Goal: Task Accomplishment & Management: Use online tool/utility

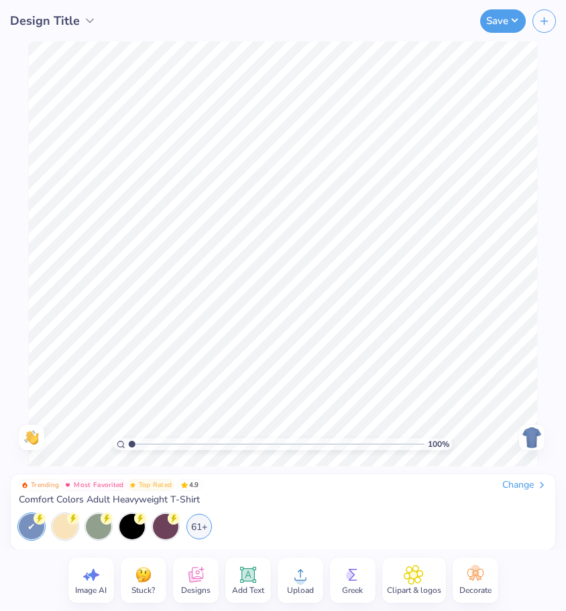
click at [185, 586] on span "Designs" at bounding box center [195, 590] width 29 height 11
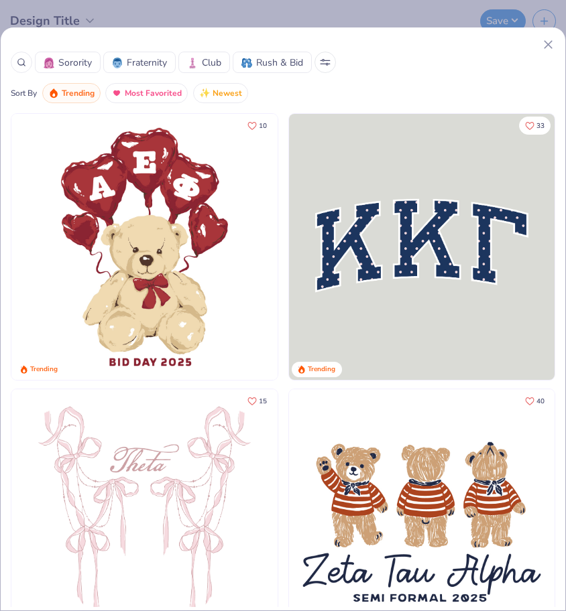
click at [330, 63] on icon at bounding box center [325, 62] width 11 height 7
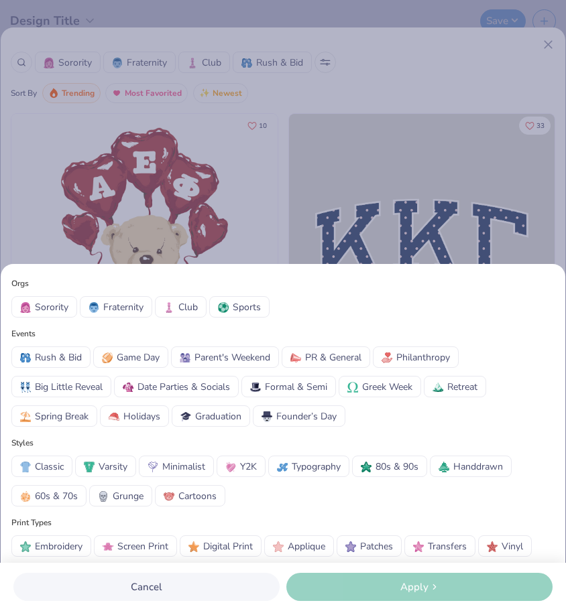
click at [347, 362] on span "PR & General" at bounding box center [333, 357] width 56 height 14
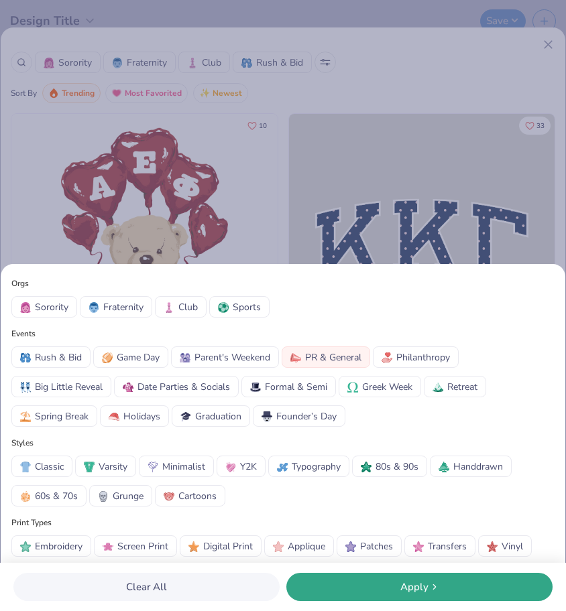
click at [347, 584] on div "Apply" at bounding box center [419, 587] width 258 height 15
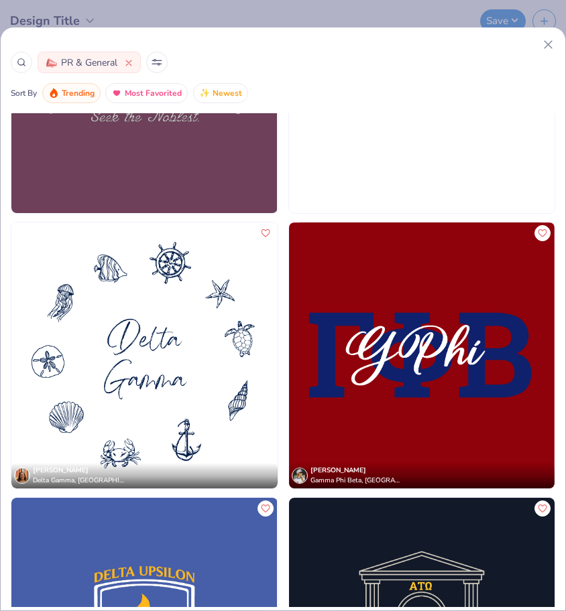
scroll to position [12062, 0]
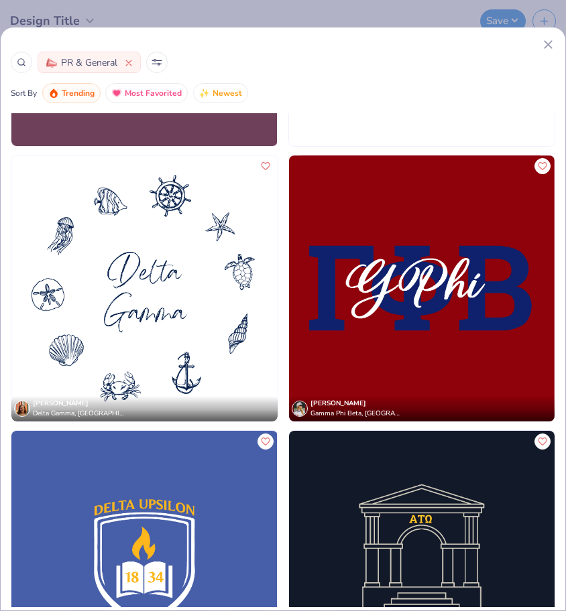
click at [548, 44] on line at bounding box center [547, 44] width 7 height 7
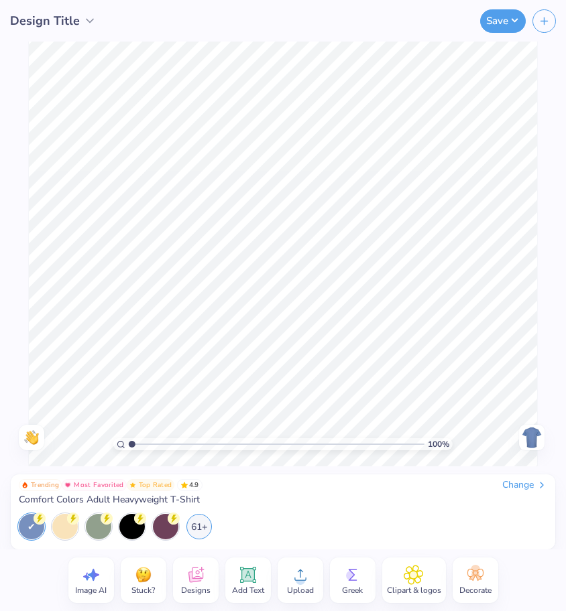
click at [207, 582] on div "Designs" at bounding box center [196, 581] width 46 height 46
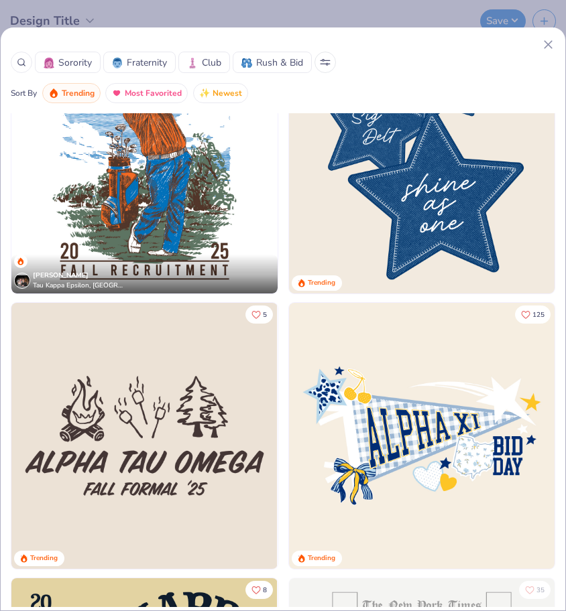
scroll to position [4695, 0]
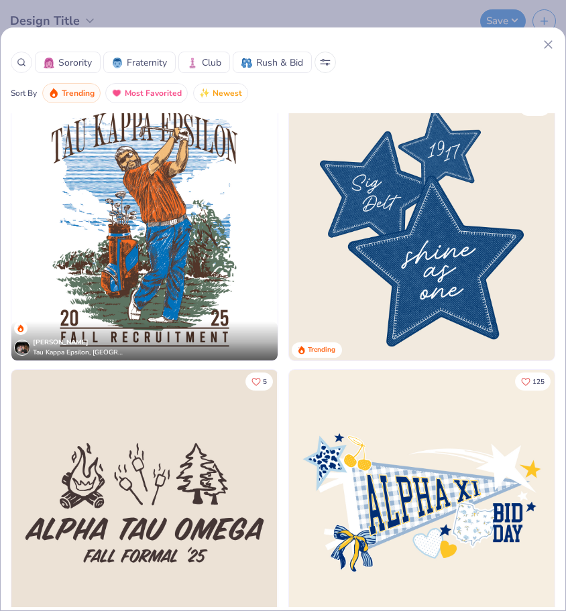
click at [444, 253] on img at bounding box center [421, 228] width 265 height 266
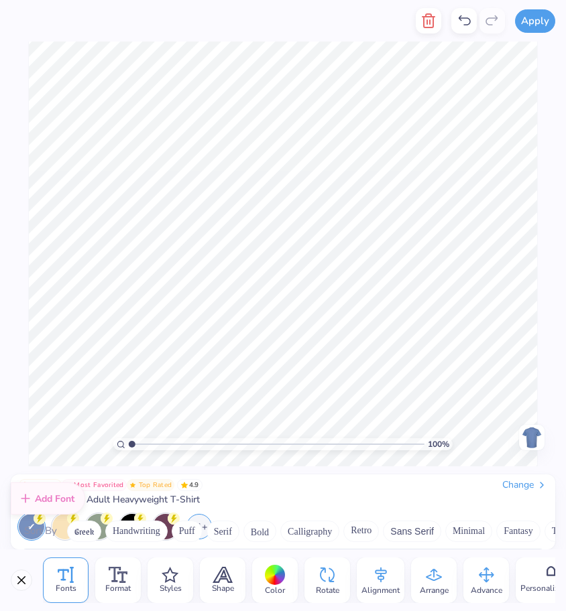
scroll to position [172, 0]
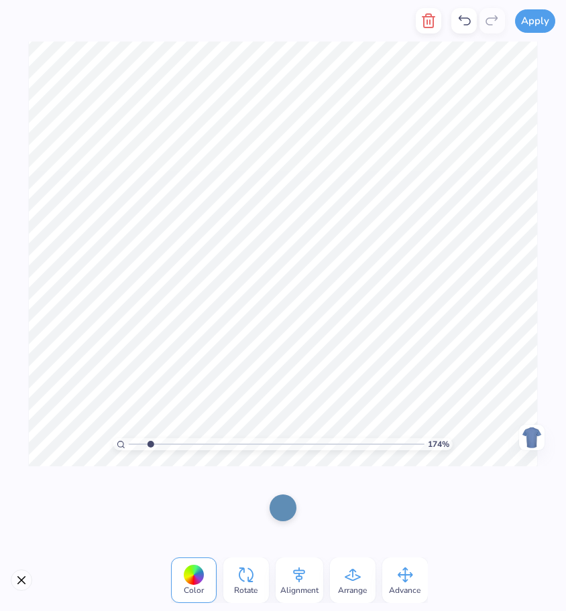
type input "1.74"
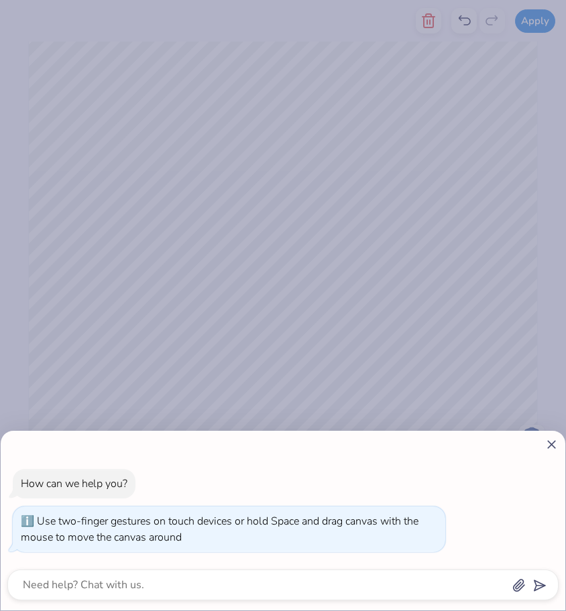
drag, startPoint x: 131, startPoint y: 440, endPoint x: 155, endPoint y: 444, distance: 24.4
click at [155, 444] on input "range" at bounding box center [277, 444] width 296 height 12
click at [551, 443] on icon at bounding box center [551, 445] width 14 height 14
type textarea "x"
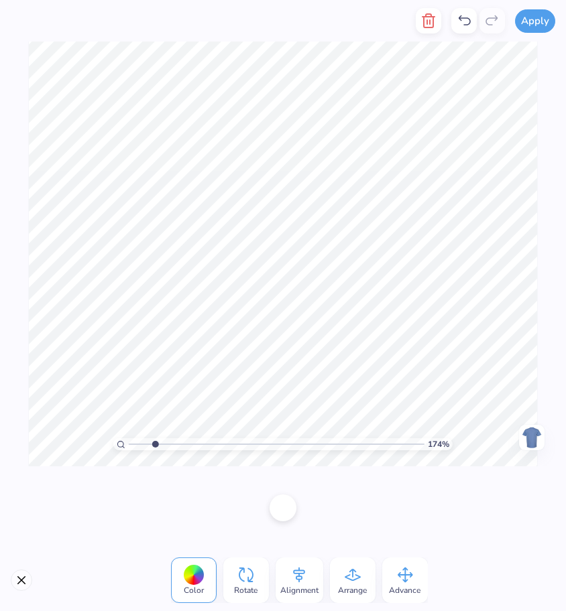
scroll to position [11, 2]
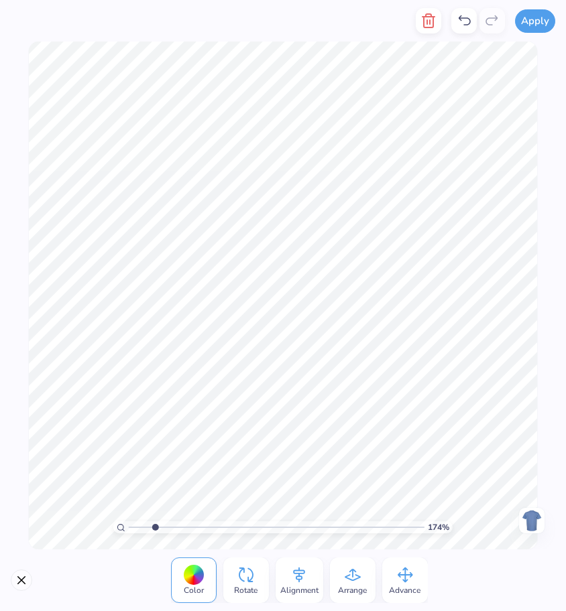
type input "1"
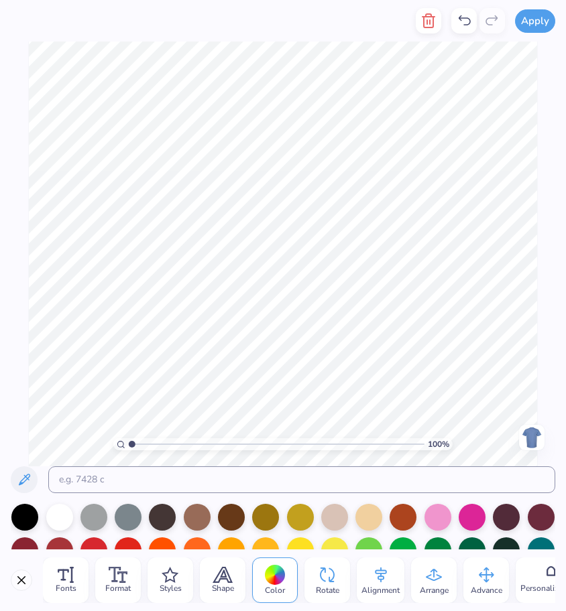
type textarea "o"
type textarea "s"
type textarea "clay"
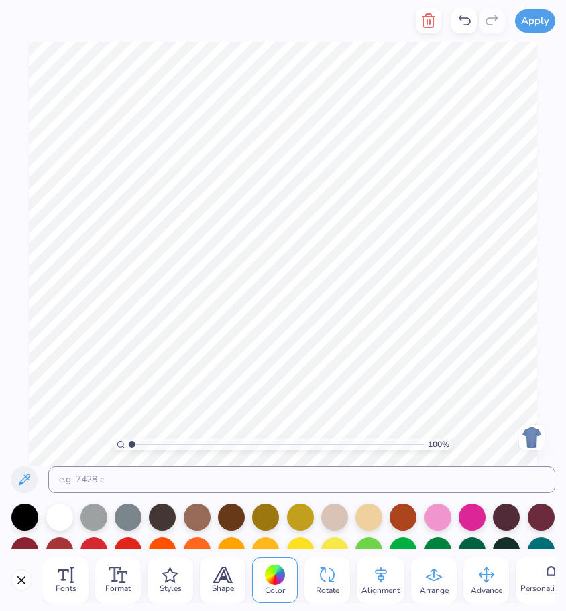
type textarea "s"
type textarea "county"
type textarea "children's"
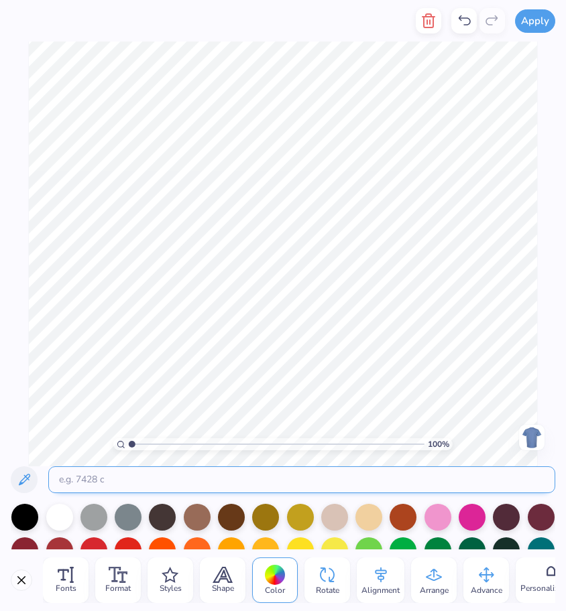
type textarea "S"
type textarea "division"
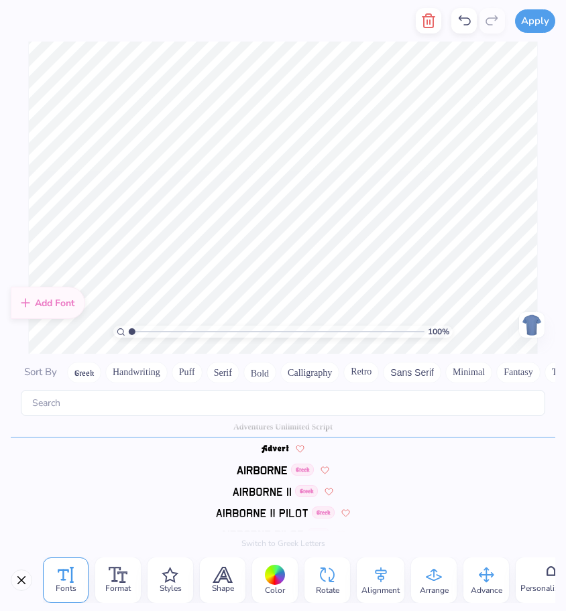
scroll to position [129, 0]
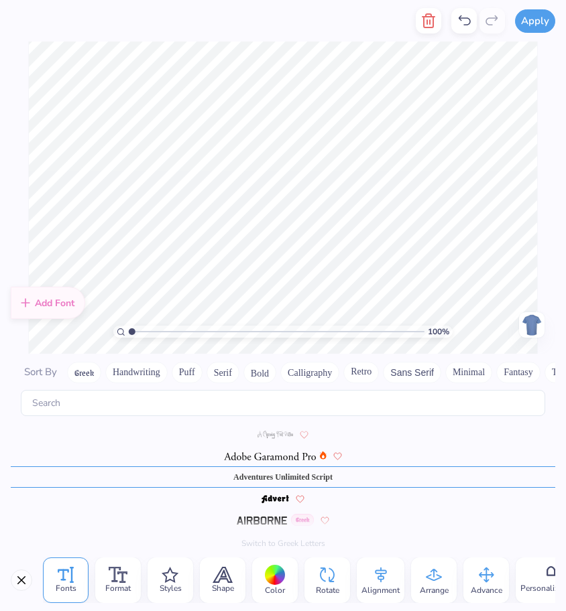
click at [559, 271] on div "100 % Need help? Chat with us. Back" at bounding box center [283, 198] width 566 height 312
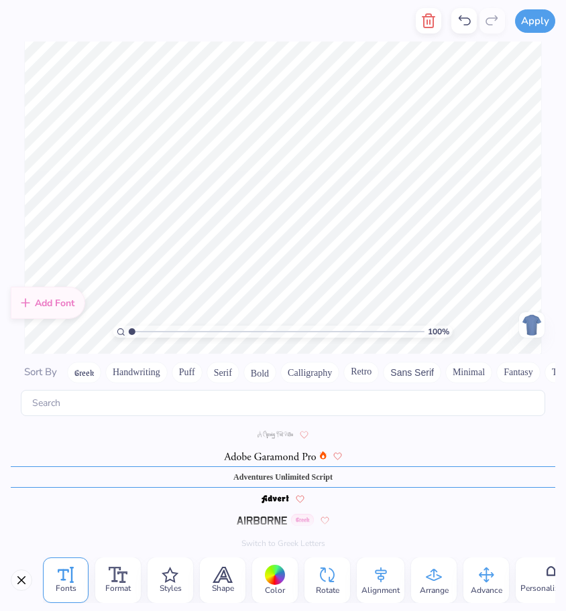
click at [546, 243] on div "100 % Need help? Chat with us. Back" at bounding box center [283, 198] width 566 height 312
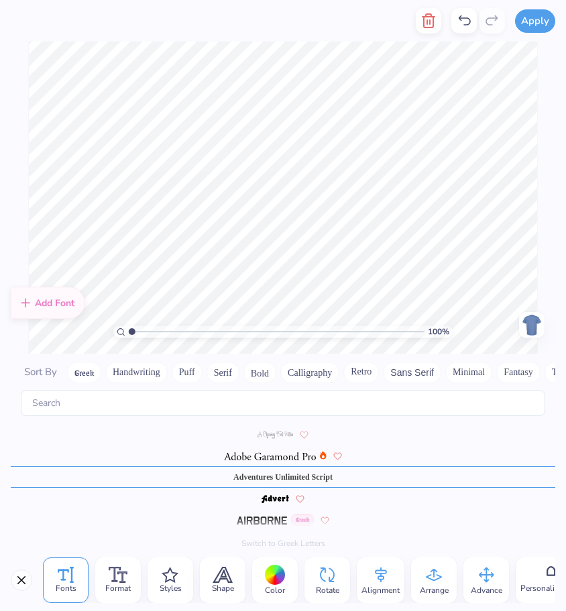
click at [547, 220] on div "100 % Need help? Chat with us. Back" at bounding box center [283, 198] width 566 height 312
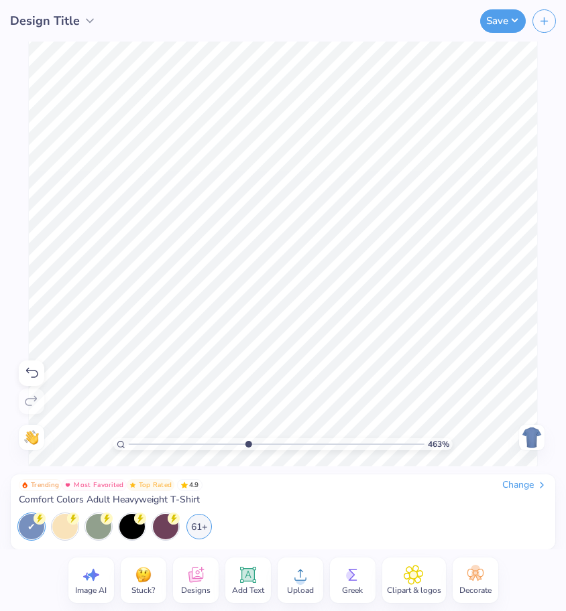
drag, startPoint x: 130, startPoint y: 446, endPoint x: 247, endPoint y: 444, distance: 117.3
type input "4.63"
click at [247, 444] on input "range" at bounding box center [277, 444] width 296 height 12
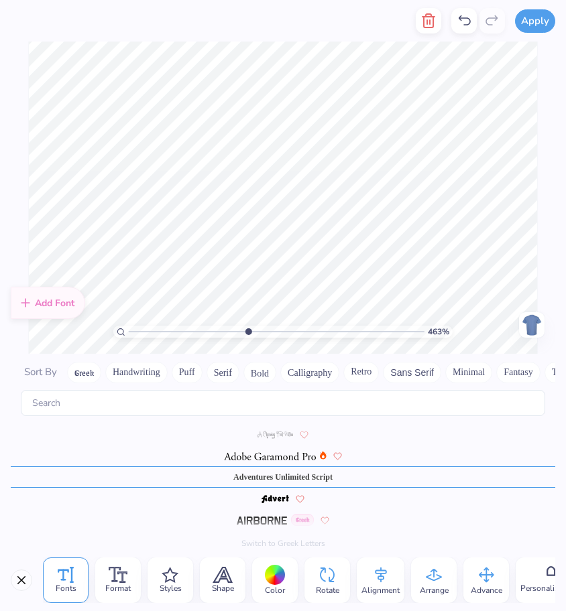
scroll to position [11, 1]
type textarea "7th"
type textarea "circuit"
drag, startPoint x: 248, startPoint y: 331, endPoint x: 200, endPoint y: 301, distance: 56.3
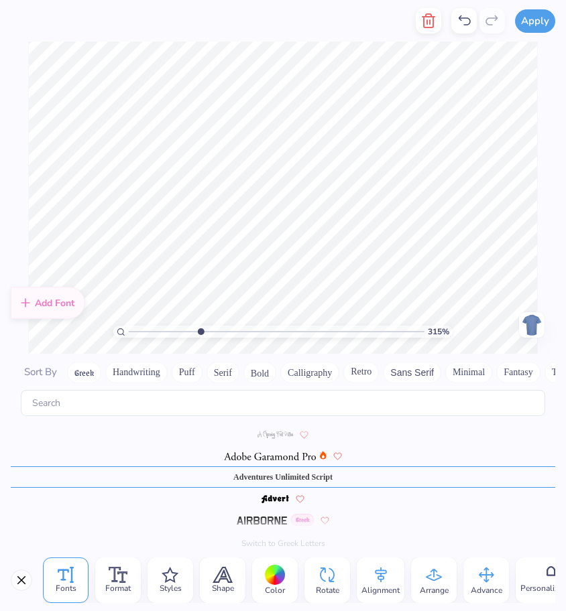
click at [200, 326] on input "range" at bounding box center [277, 332] width 296 height 12
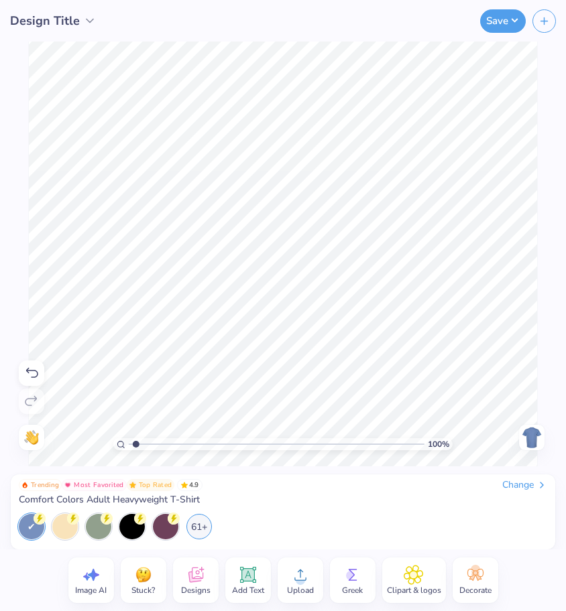
click at [136, 448] on input "range" at bounding box center [277, 444] width 296 height 12
click at [137, 448] on input "range" at bounding box center [277, 444] width 296 height 12
drag, startPoint x: 139, startPoint y: 446, endPoint x: 186, endPoint y: 448, distance: 47.7
click at [186, 448] on input "range" at bounding box center [277, 444] width 296 height 12
click at [131, 446] on input "range" at bounding box center [277, 444] width 296 height 12
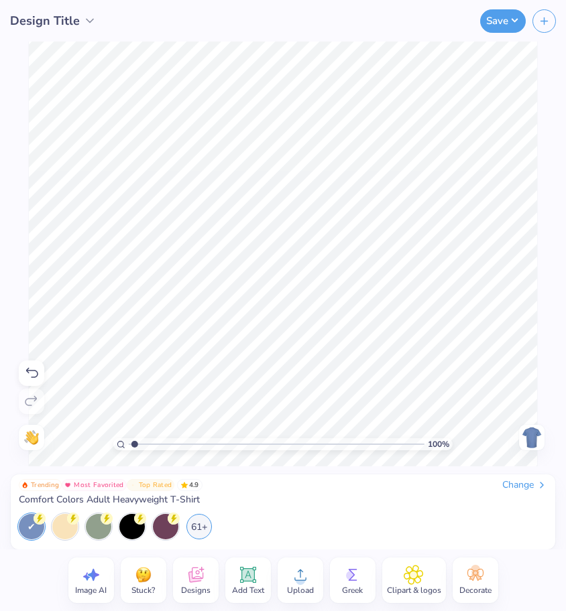
drag, startPoint x: 134, startPoint y: 444, endPoint x: 145, endPoint y: 447, distance: 11.7
click at [146, 446] on input "range" at bounding box center [277, 444] width 296 height 12
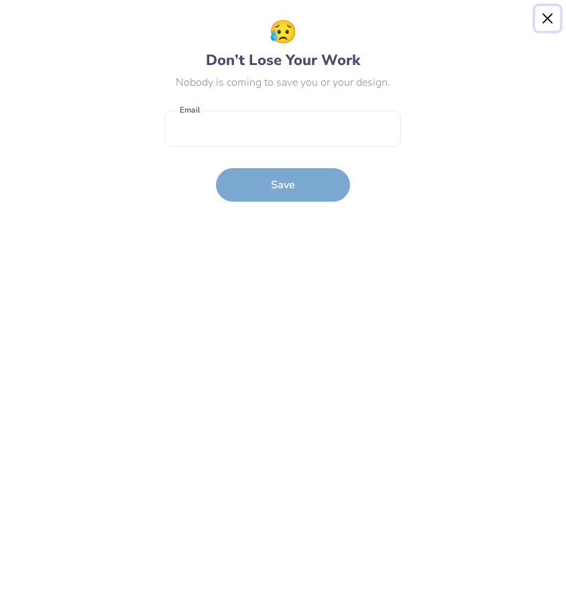
click at [549, 19] on button "Close" at bounding box center [547, 18] width 25 height 25
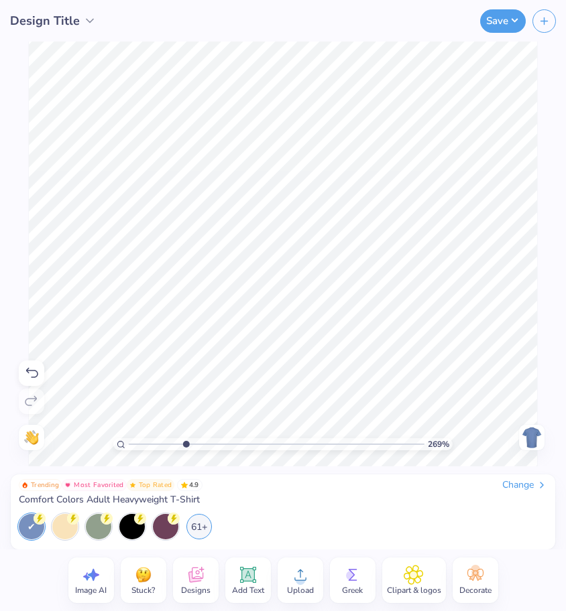
drag, startPoint x: 144, startPoint y: 442, endPoint x: 186, endPoint y: 455, distance: 43.5
click at [186, 450] on input "range" at bounding box center [277, 444] width 296 height 12
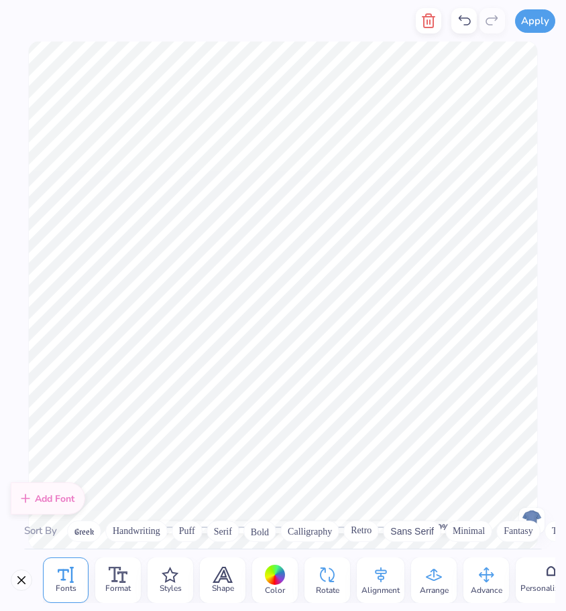
scroll to position [179, 0]
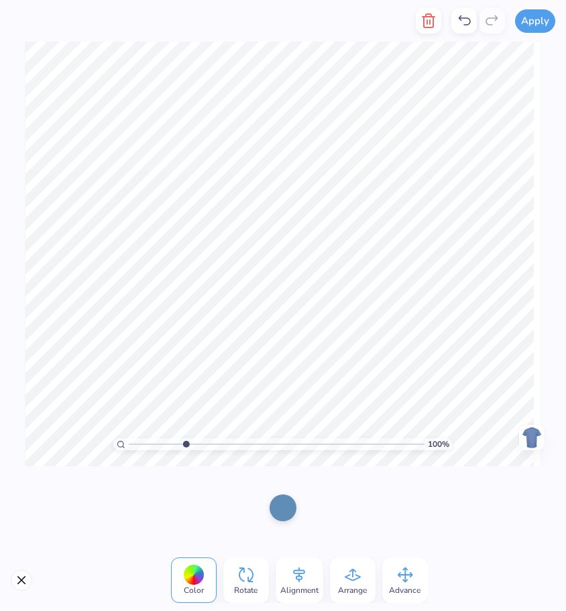
type input "1"
click at [287, 503] on div at bounding box center [282, 506] width 27 height 27
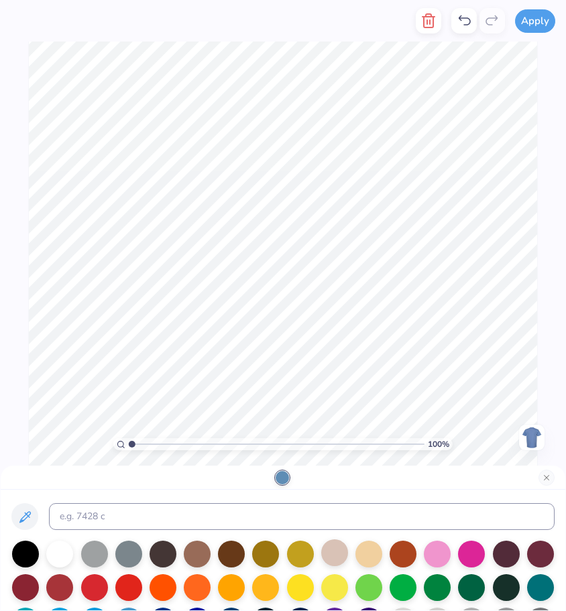
click at [336, 556] on div at bounding box center [334, 552] width 27 height 27
click at [545, 484] on button "Close" at bounding box center [546, 478] width 16 height 16
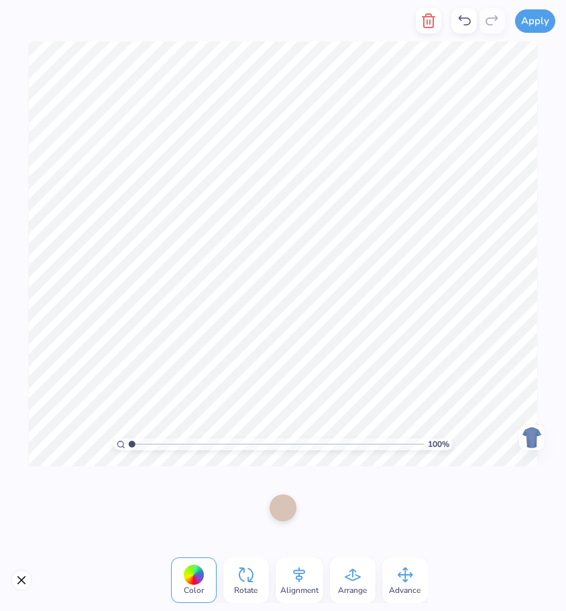
click at [470, 21] on icon at bounding box center [464, 21] width 16 height 16
click at [468, 21] on icon at bounding box center [464, 21] width 16 height 16
click at [491, 22] on icon at bounding box center [492, 21] width 16 height 16
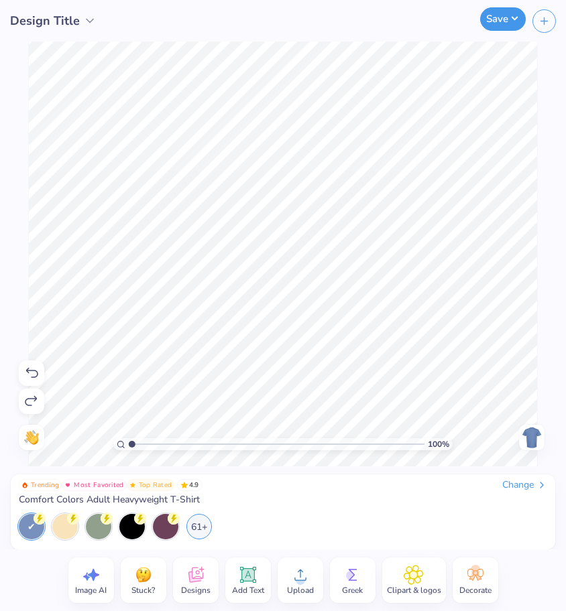
click at [521, 23] on button "Save" at bounding box center [503, 18] width 46 height 23
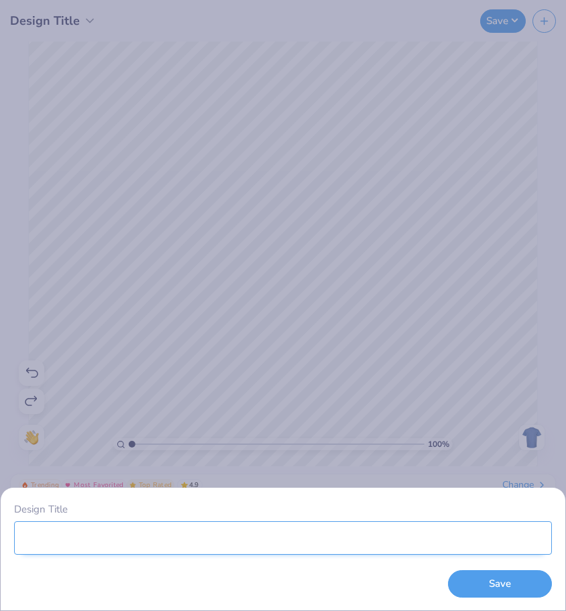
click at [244, 550] on input "Design Title" at bounding box center [282, 538] width 537 height 34
type input "cd"
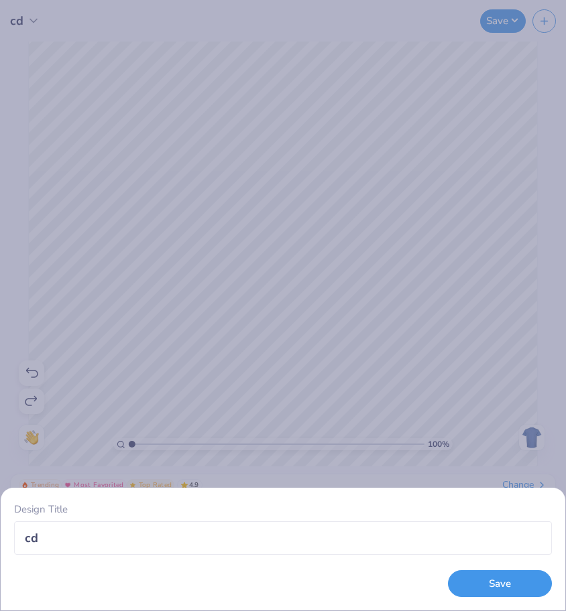
click at [509, 588] on button "Save" at bounding box center [500, 583] width 104 height 27
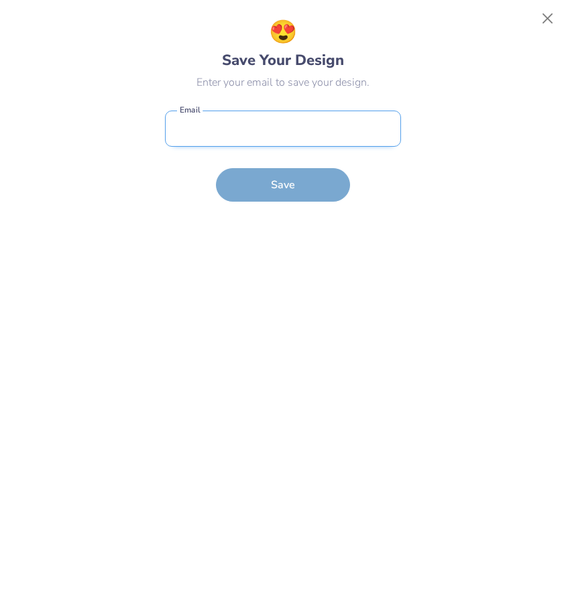
click at [292, 125] on input "email" at bounding box center [283, 129] width 236 height 37
type input "[PERSON_NAME][EMAIL_ADDRESS][PERSON_NAME][DOMAIN_NAME]"
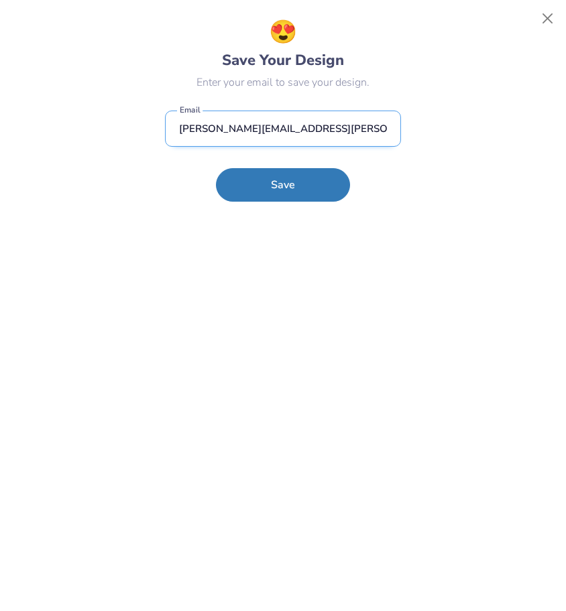
click at [340, 143] on input "[PERSON_NAME][EMAIL_ADDRESS][PERSON_NAME][DOMAIN_NAME]" at bounding box center [283, 129] width 236 height 37
drag, startPoint x: 338, startPoint y: 128, endPoint x: 145, endPoint y: 131, distance: 193.0
click at [145, 131] on div "😍 Save Your Design Enter your email to save your design. [PERSON_NAME][EMAIL_AD…" at bounding box center [282, 305] width 535 height 581
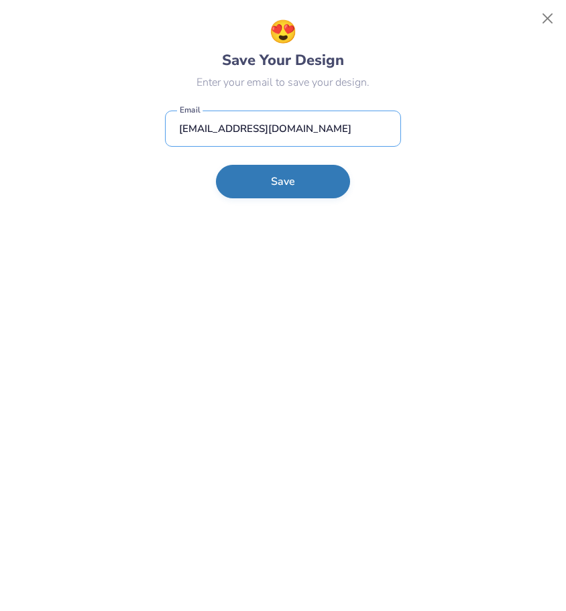
type input "[EMAIL_ADDRESS][DOMAIN_NAME]"
click at [289, 194] on button "Save" at bounding box center [283, 182] width 134 height 34
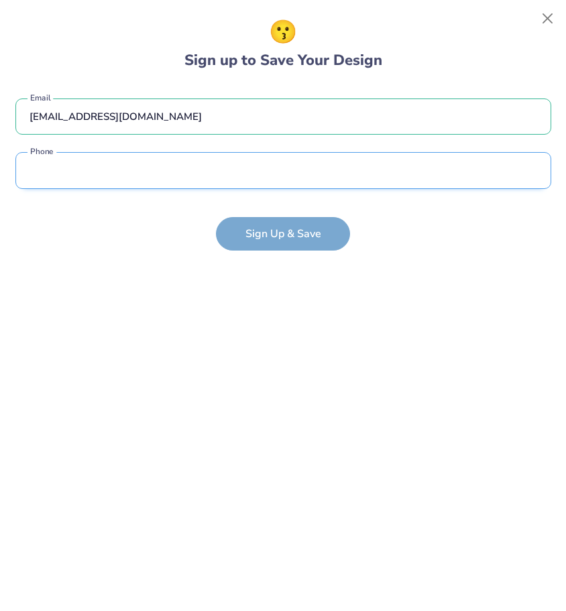
click at [184, 180] on input "tel" at bounding box center [282, 170] width 535 height 37
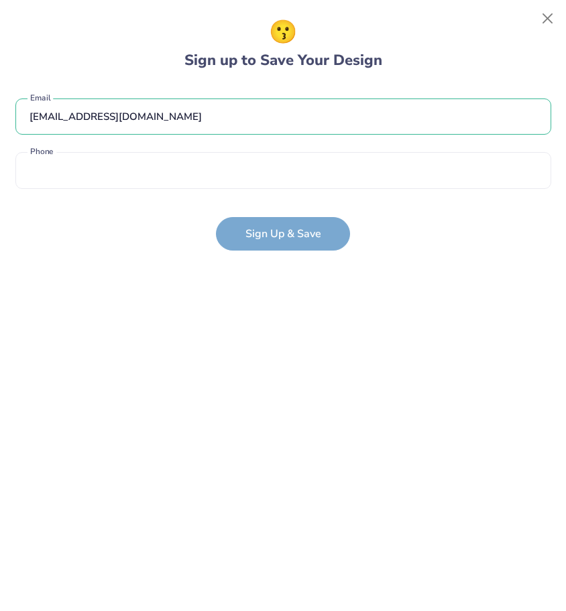
click at [302, 227] on form "[EMAIL_ADDRESS][DOMAIN_NAME] Email Phone is a required field Phone Sign Up & Sa…" at bounding box center [282, 168] width 535 height 166
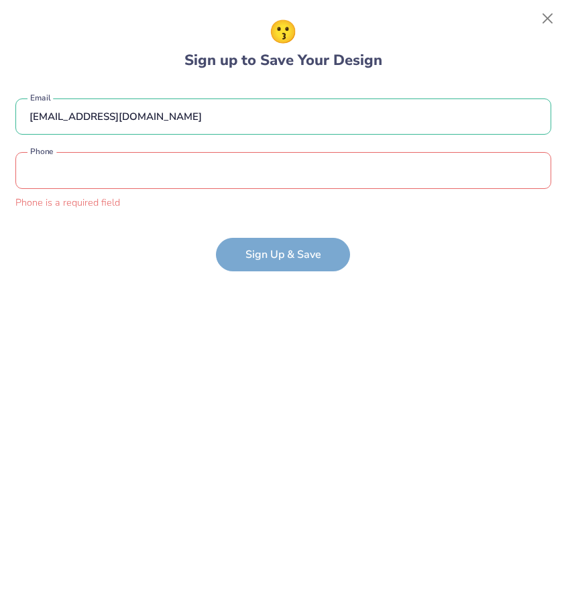
click at [120, 182] on input "tel" at bounding box center [282, 170] width 535 height 37
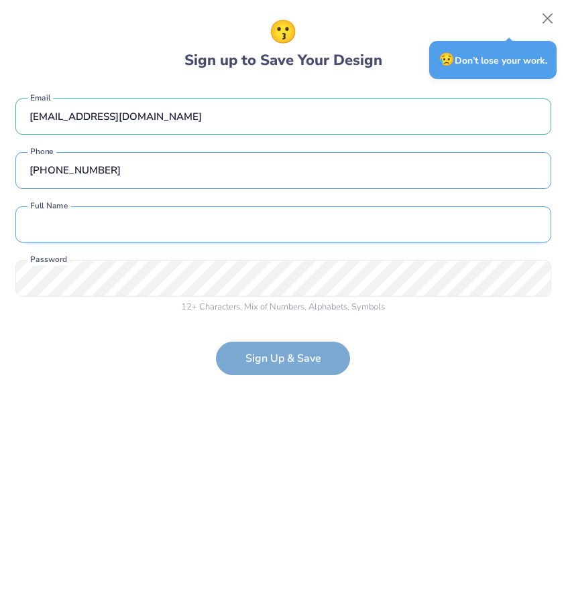
type input "[PHONE_NUMBER]"
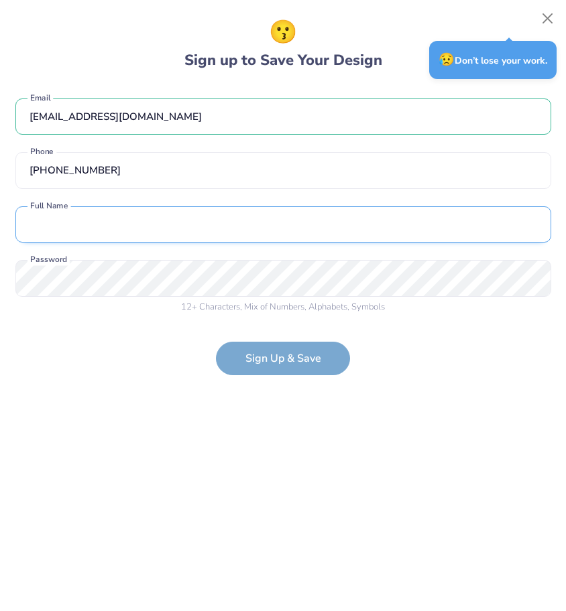
click at [121, 235] on input "text" at bounding box center [282, 224] width 535 height 37
type input "[PERSON_NAME]"
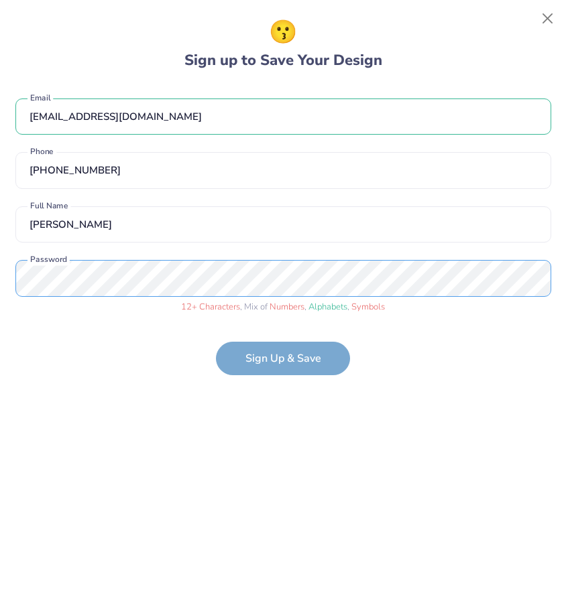
click at [0, 250] on html "cd Save Image AI Stuck? Designs Add Text Upload Greek Clipart & logos Decorate …" at bounding box center [283, 305] width 566 height 611
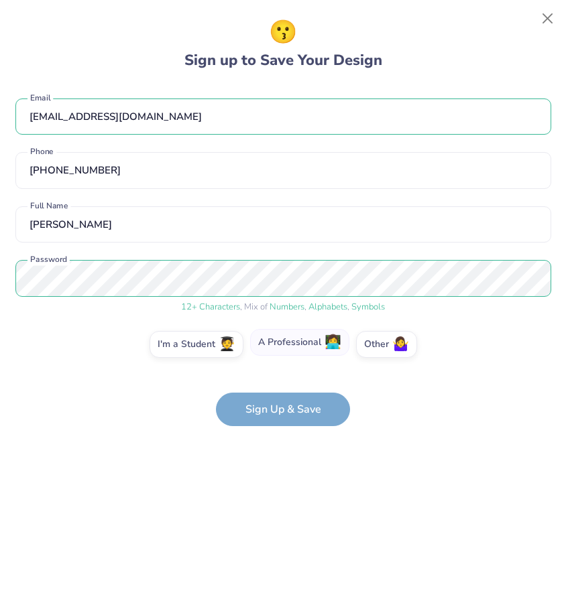
click at [320, 346] on label "A Professional 👩‍💻" at bounding box center [299, 342] width 99 height 27
click at [287, 346] on input "A Professional 👩‍💻" at bounding box center [283, 348] width 9 height 9
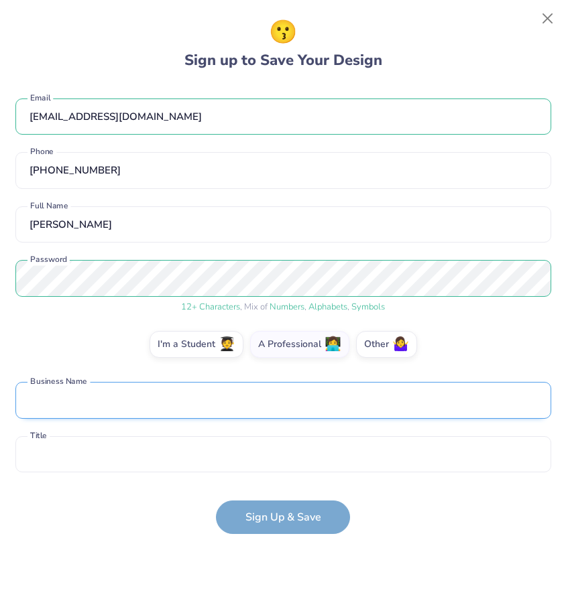
click at [257, 399] on input "text" at bounding box center [282, 400] width 535 height 37
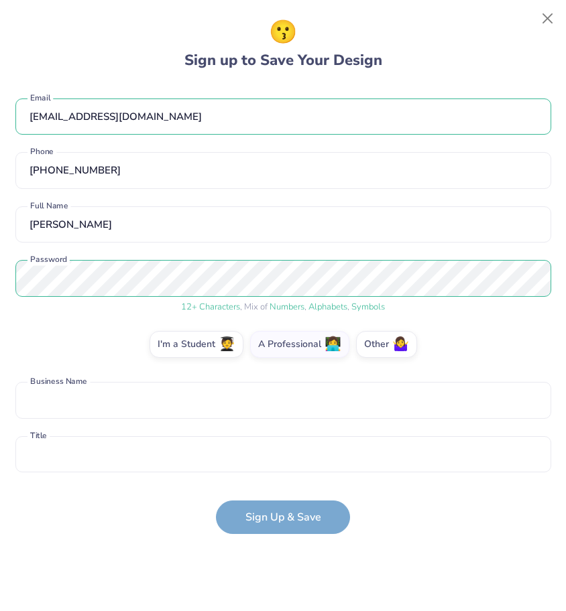
drag, startPoint x: 454, startPoint y: 522, endPoint x: 427, endPoint y: 519, distance: 27.7
click at [455, 522] on form "[EMAIL_ADDRESS][DOMAIN_NAME] Email [PHONE_NUMBER] Phone [PERSON_NAME] Full Name…" at bounding box center [282, 310] width 535 height 450
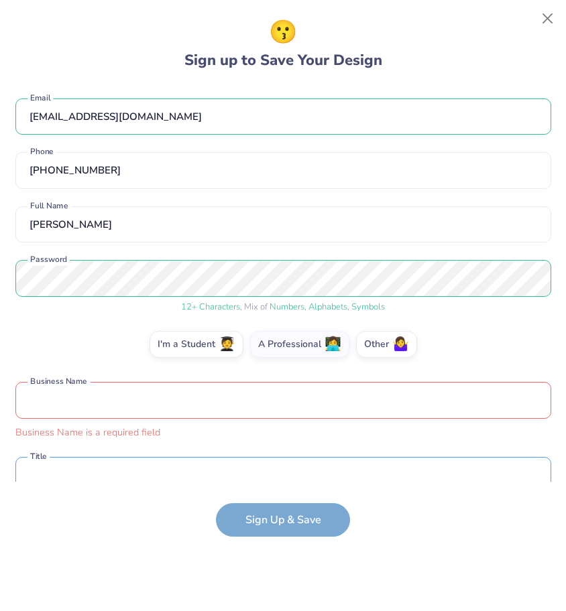
click at [114, 471] on input "text" at bounding box center [282, 475] width 535 height 37
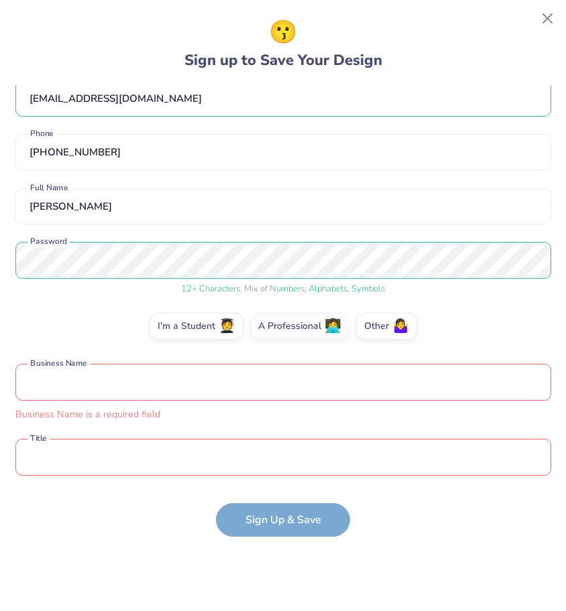
click at [91, 372] on input "text" at bounding box center [282, 382] width 535 height 37
type input "Clay County Children's Division"
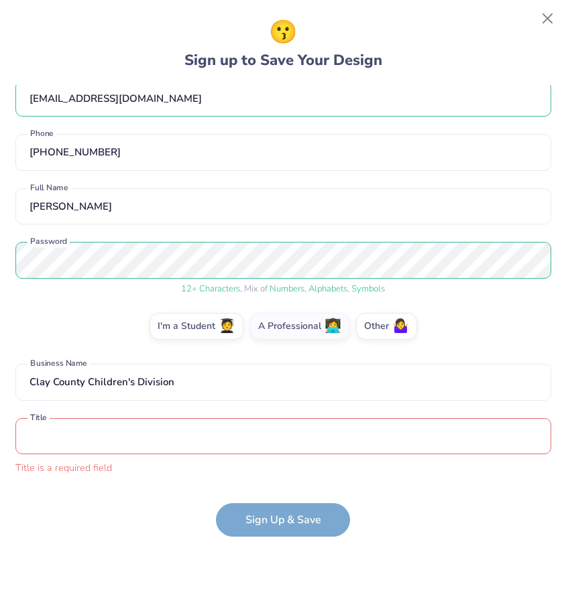
click at [122, 442] on input "text" at bounding box center [282, 436] width 535 height 37
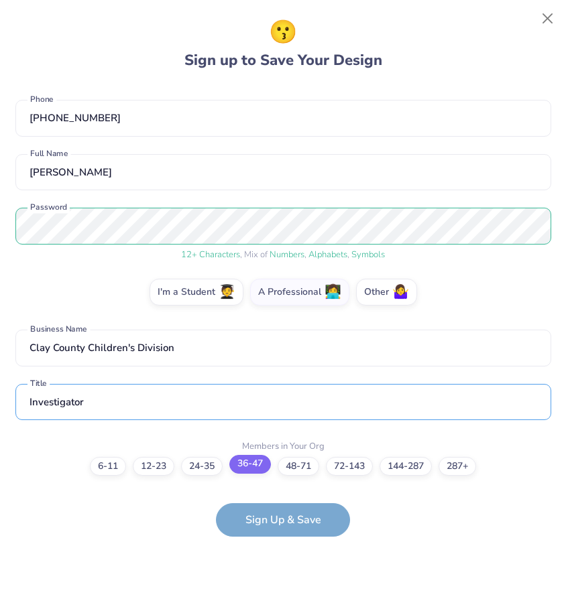
type input "Investigator"
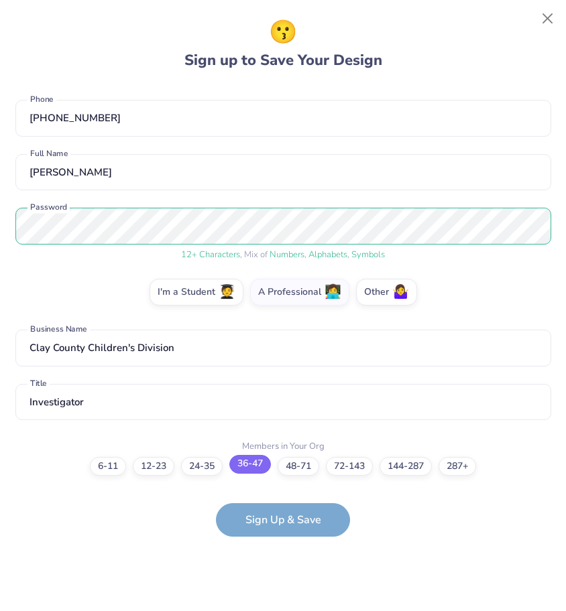
click at [260, 473] on label "36-47" at bounding box center [250, 464] width 42 height 19
click at [279, 514] on input "36-47" at bounding box center [283, 518] width 9 height 9
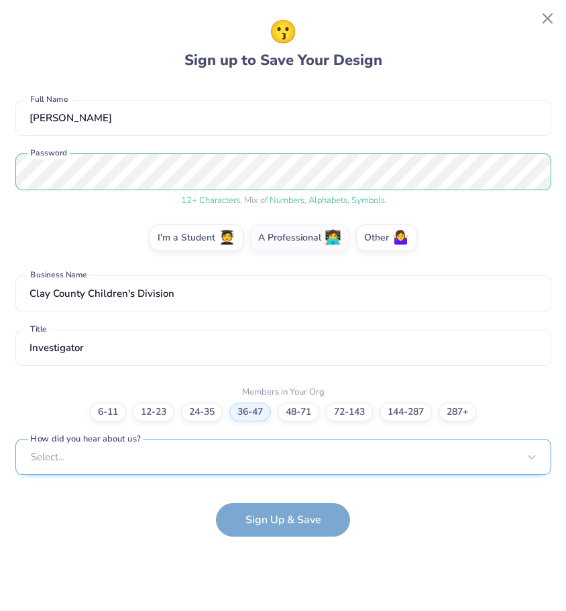
click at [265, 472] on div "[EMAIL_ADDRESS][DOMAIN_NAME] Email [PHONE_NUMBER] Phone [PERSON_NAME] Full Name…" at bounding box center [282, 283] width 535 height 397
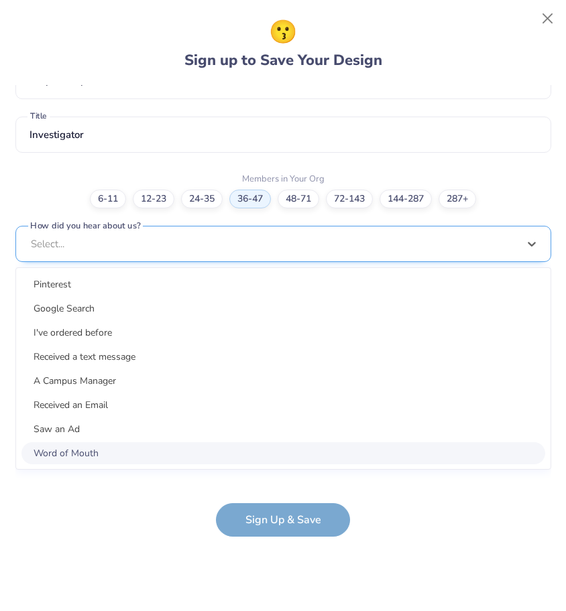
scroll to position [308, 0]
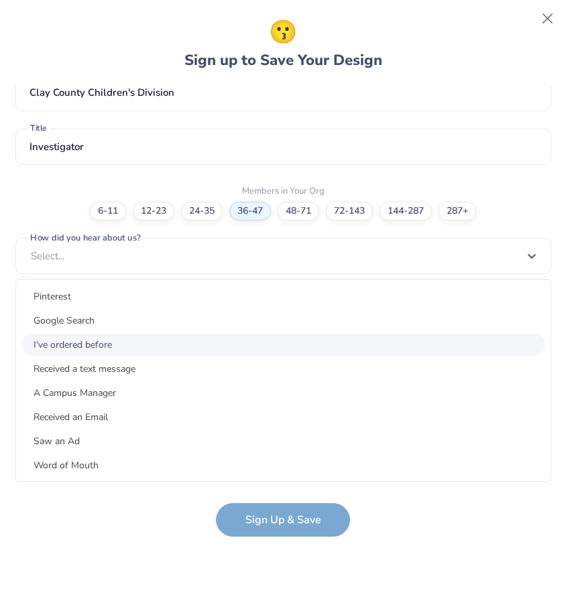
click at [119, 354] on div "I've ordered before" at bounding box center [282, 345] width 523 height 22
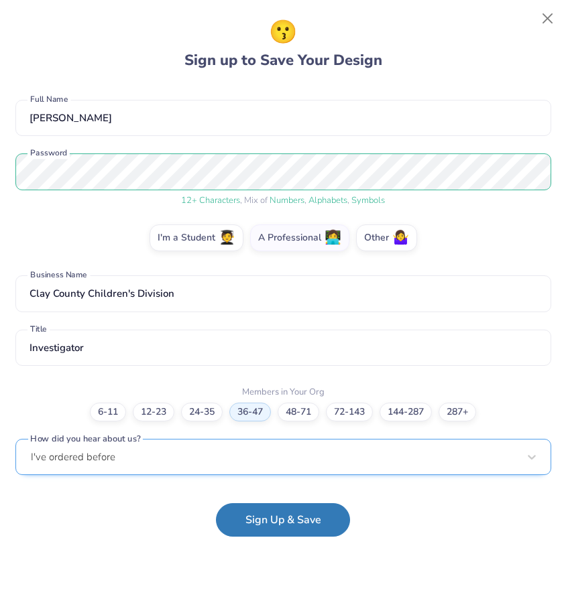
click at [220, 443] on div "I've ordered before" at bounding box center [282, 457] width 535 height 37
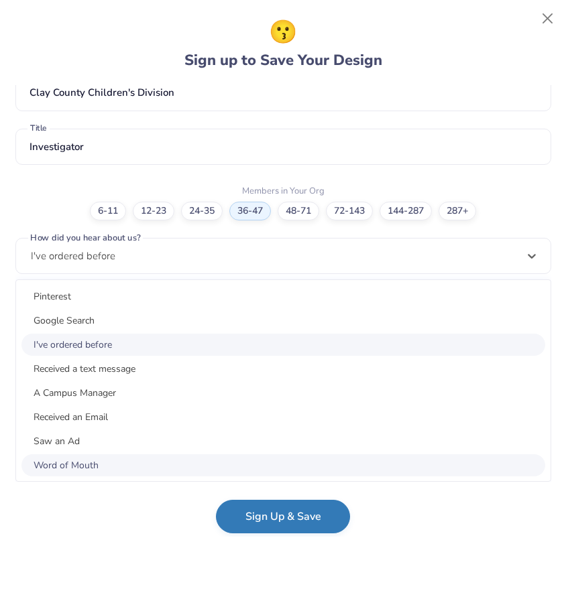
click at [334, 513] on button "Sign Up & Save" at bounding box center [283, 517] width 134 height 34
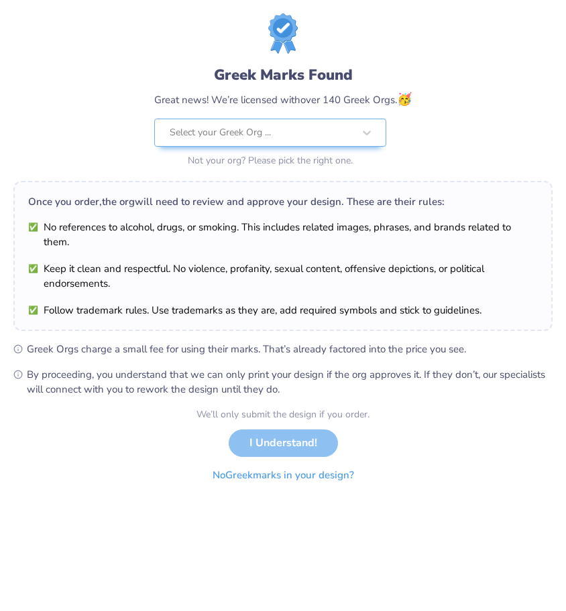
click at [279, 481] on button "No Greek marks in your design?" at bounding box center [283, 475] width 164 height 27
